Goal: Information Seeking & Learning: Learn about a topic

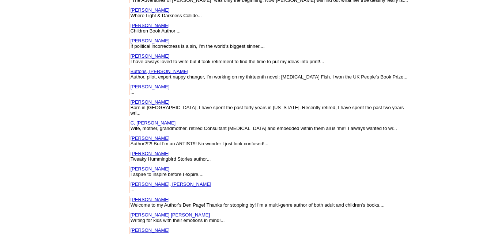
scroll to position [2517, 0]
drag, startPoint x: 117, startPoint y: 99, endPoint x: 82, endPoint y: 103, distance: 35.3
copy link "[PERSON_NAME]"
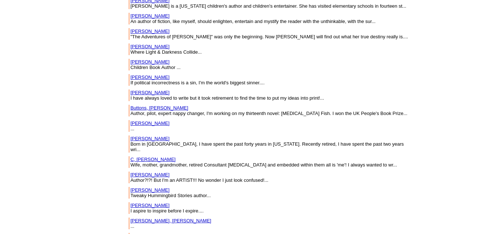
scroll to position [2480, 0]
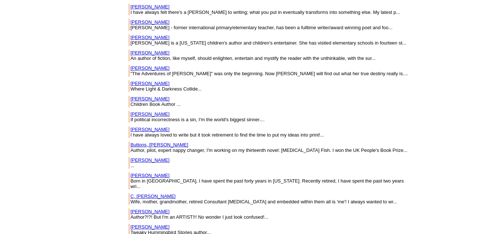
scroll to position [2443, 0]
copy tbody "[PERSON_NAME] [PERSON_NAME]"
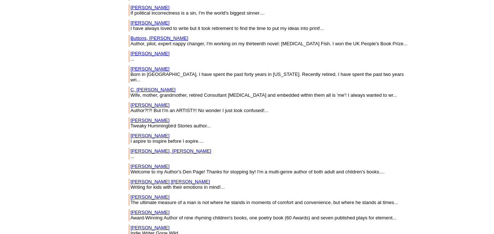
scroll to position [2550, 0]
drag, startPoint x: 111, startPoint y: 144, endPoint x: 80, endPoint y: 145, distance: 30.7
copy link "[PERSON_NAME]"
